Goal: Use online tool/utility: Utilize a website feature to perform a specific function

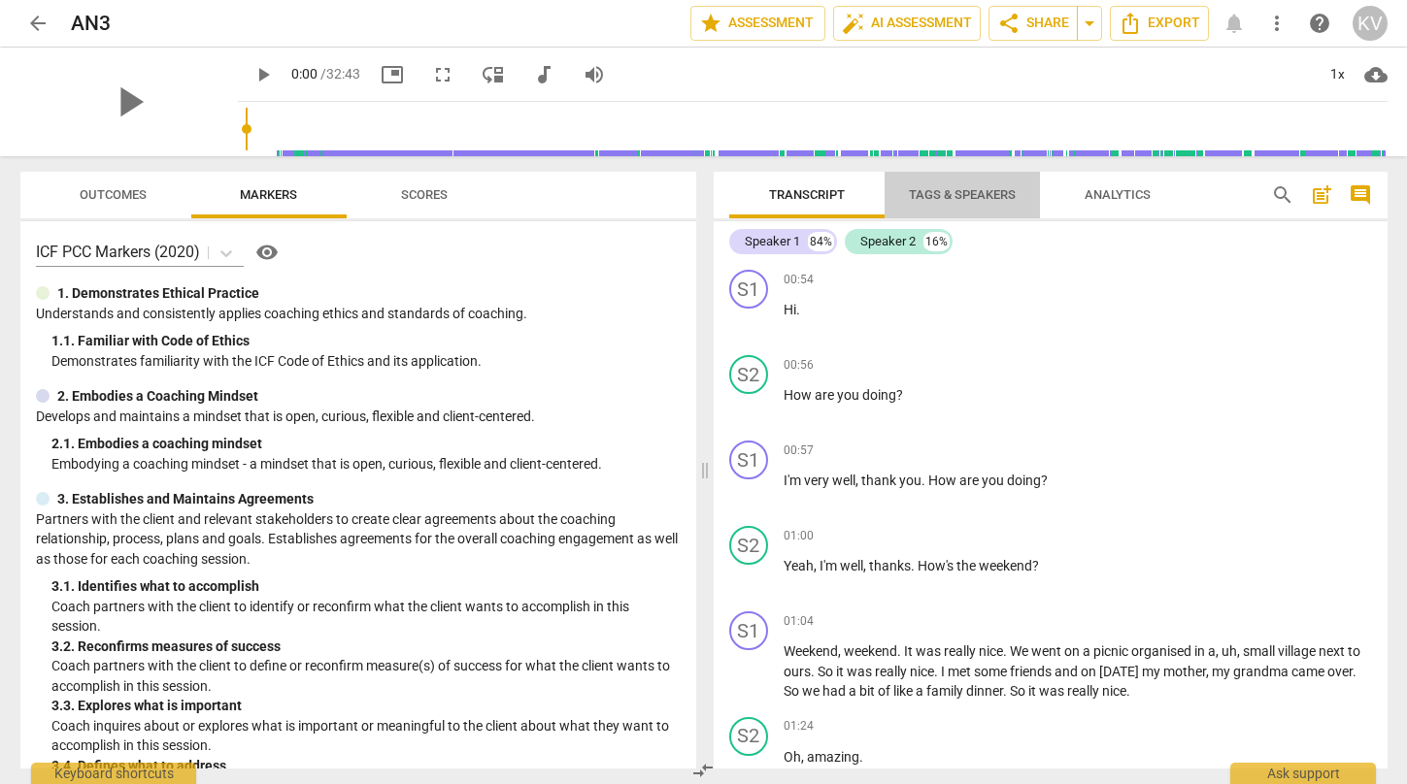
click at [921, 201] on span "Tags & Speakers" at bounding box center [962, 194] width 107 height 15
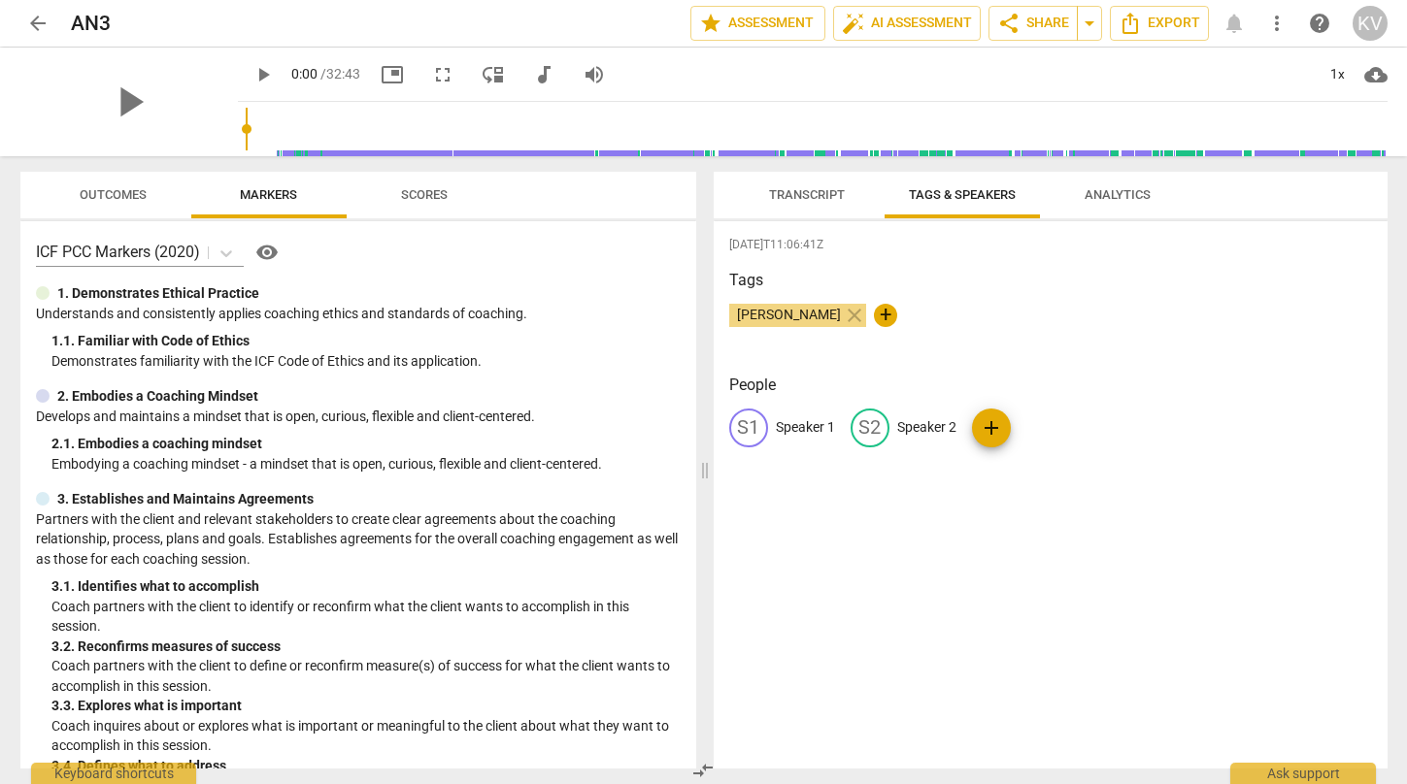
click at [793, 430] on p "Speaker 1" at bounding box center [805, 427] width 59 height 20
type input "Ageiszcka"
click at [1027, 431] on p "Speaker 2" at bounding box center [1052, 427] width 59 height 20
type input "Kent"
click at [994, 516] on div "[DATE]T11:06:41Z Tags [PERSON_NAME] close + People AG Ageiszcka edit Kent delet…" at bounding box center [1051, 495] width 674 height 548
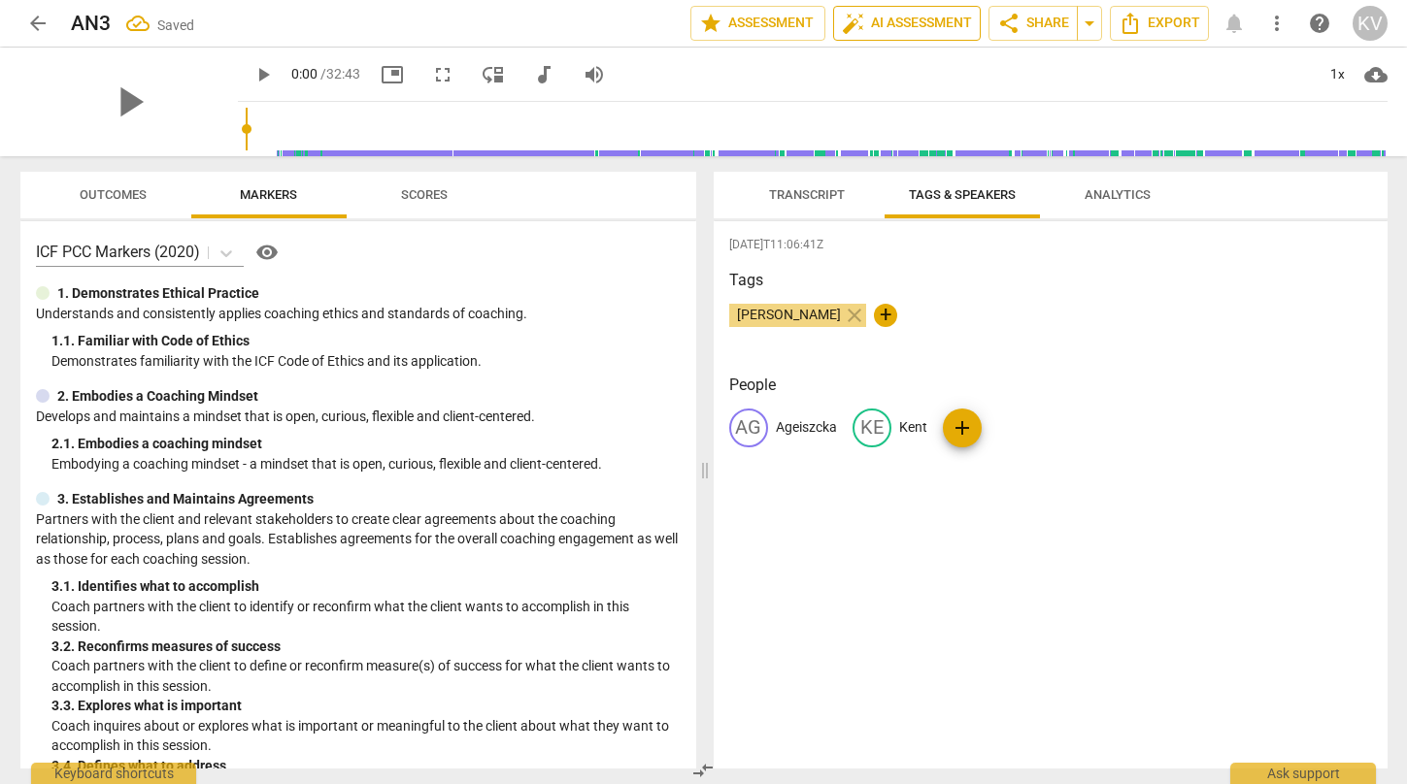
click at [915, 16] on span "auto_fix_high AI Assessment" at bounding box center [907, 23] width 130 height 23
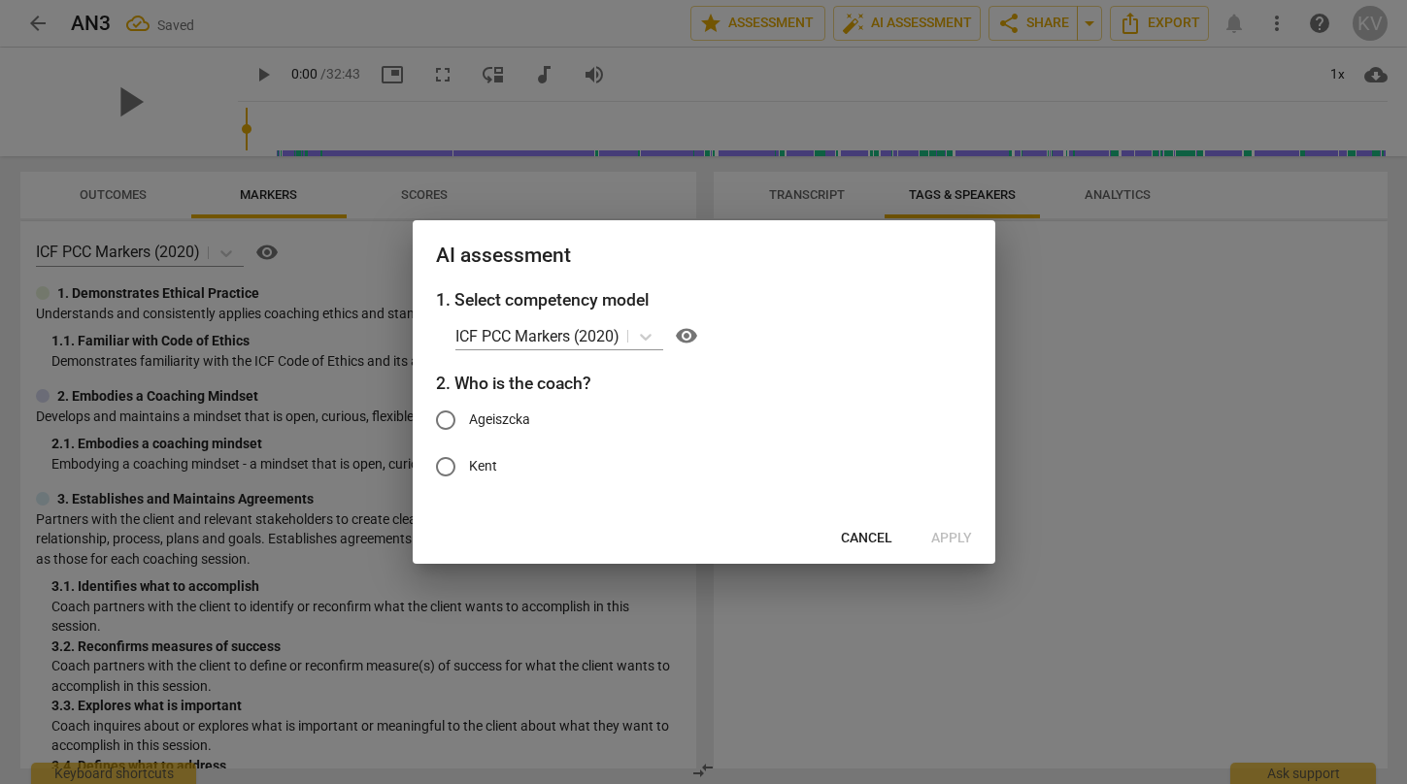
click at [449, 473] on input "Kent" at bounding box center [445, 467] width 47 height 47
radio input "true"
click at [956, 536] on span "Apply" at bounding box center [951, 538] width 41 height 19
